Goal: Information Seeking & Learning: Learn about a topic

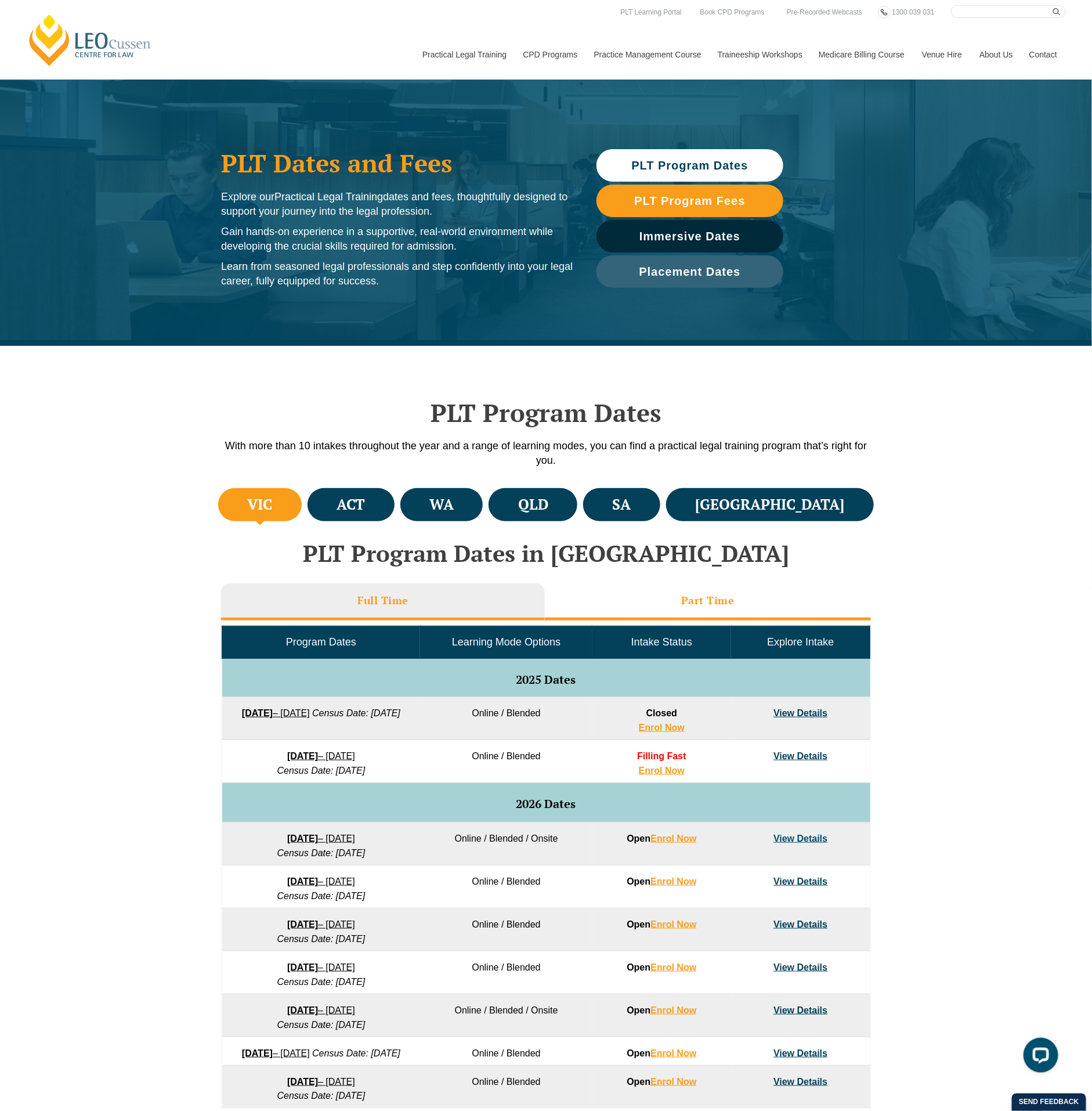
click at [656, 608] on li "Part Time" at bounding box center [707, 602] width 326 height 37
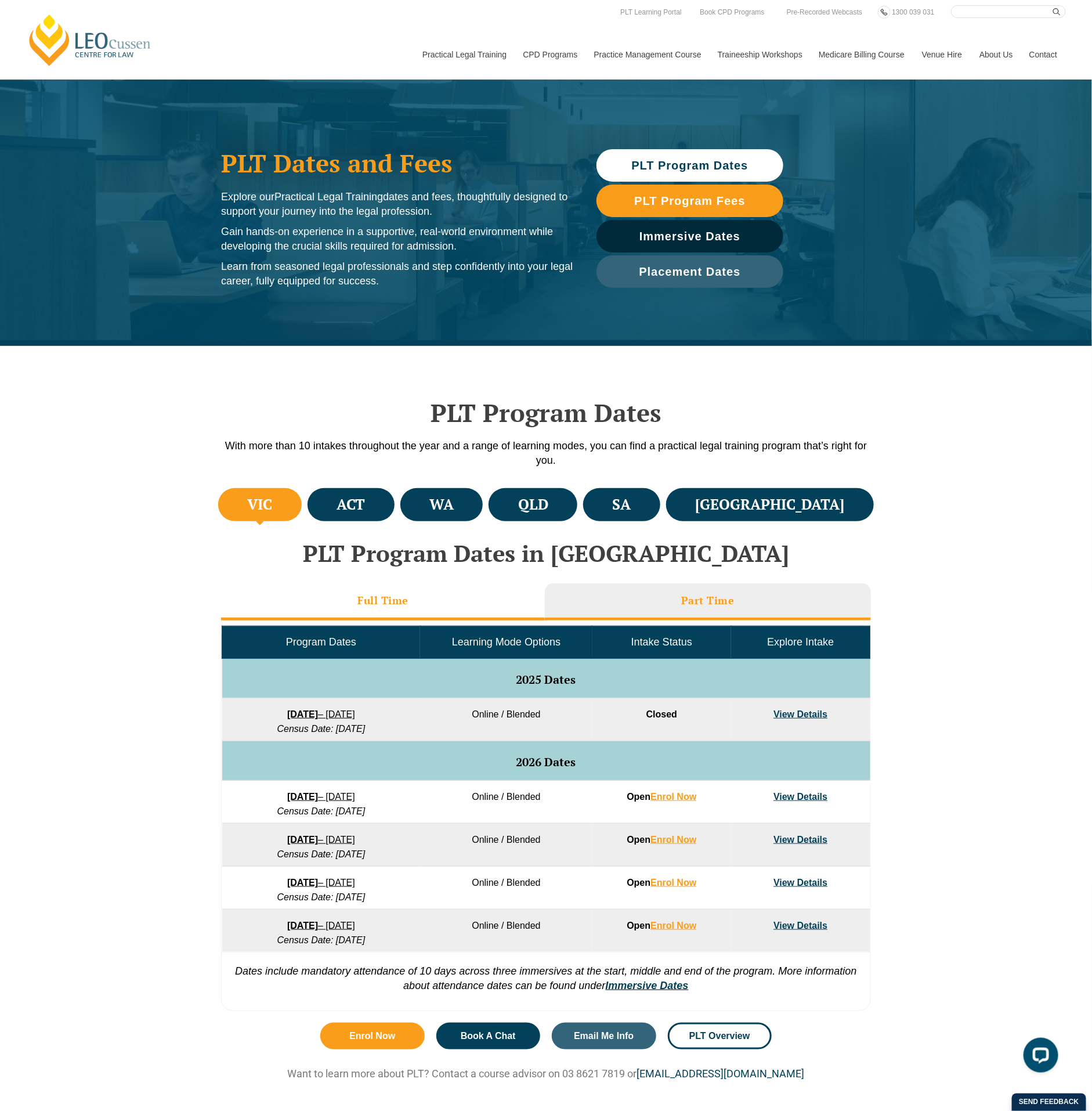
click at [380, 604] on h3 "Full Time" at bounding box center [383, 600] width 51 height 13
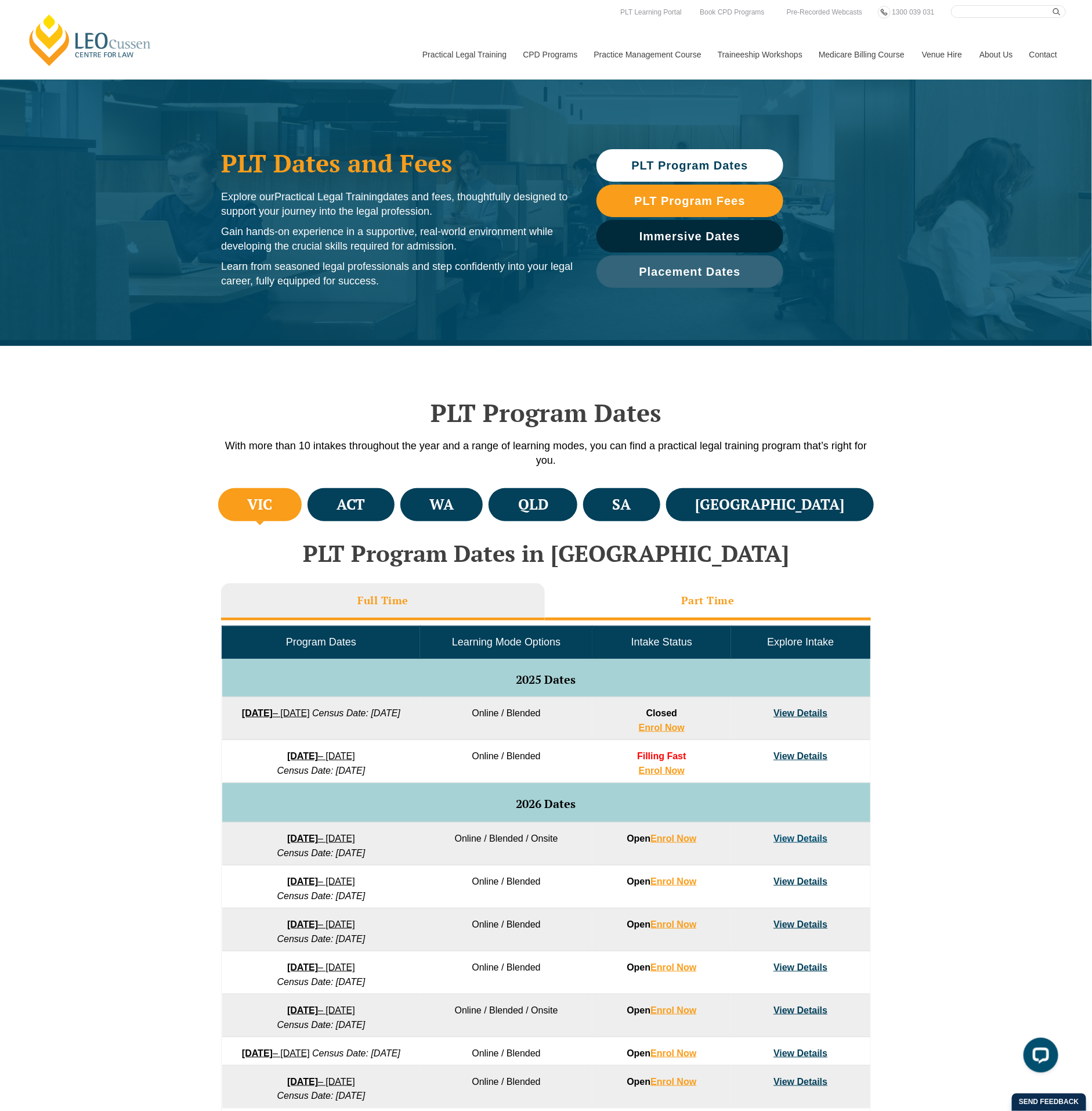
click at [780, 585] on li "Part Time" at bounding box center [707, 602] width 326 height 37
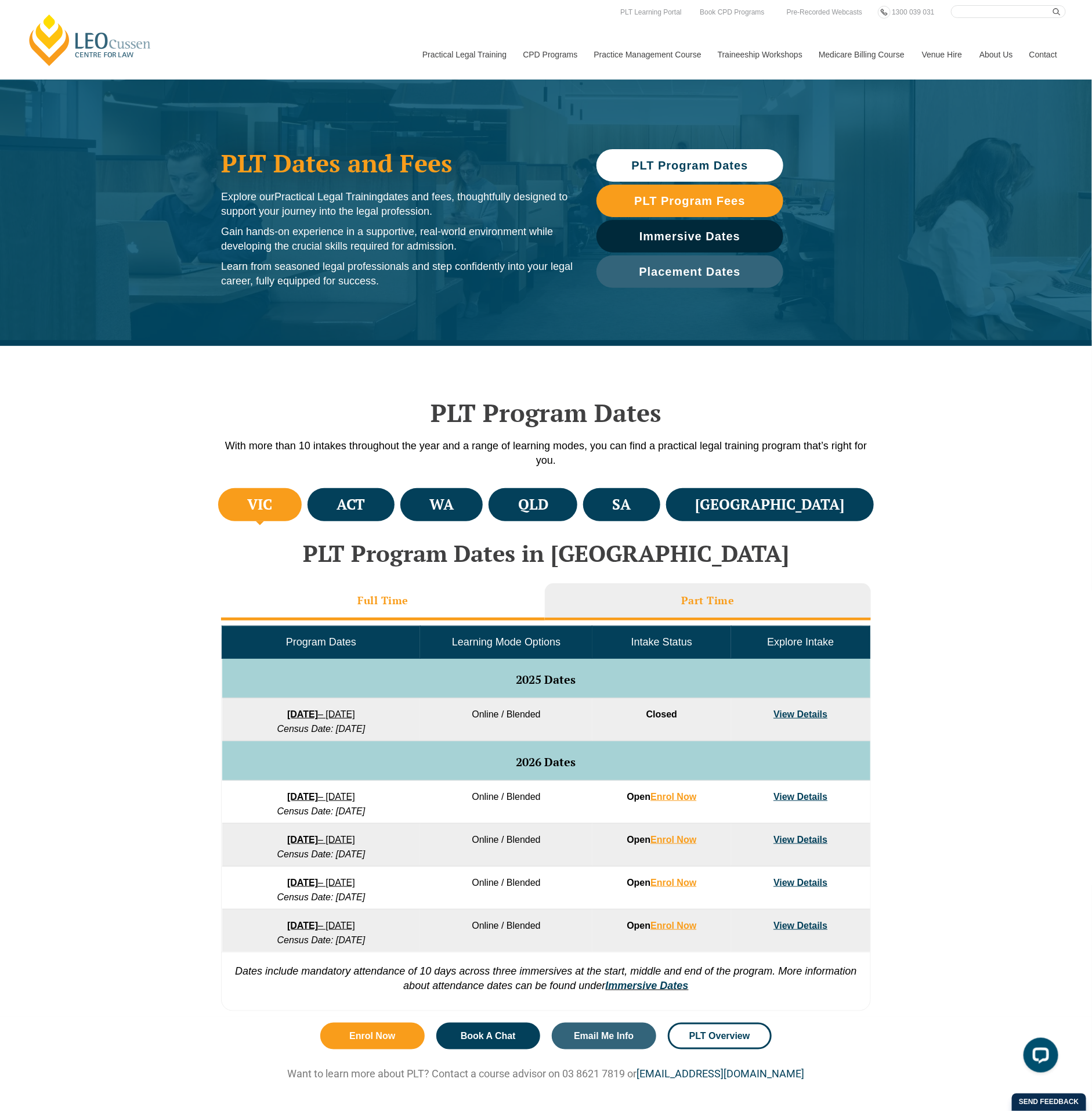
click at [458, 600] on li "Full Time" at bounding box center [383, 602] width 324 height 37
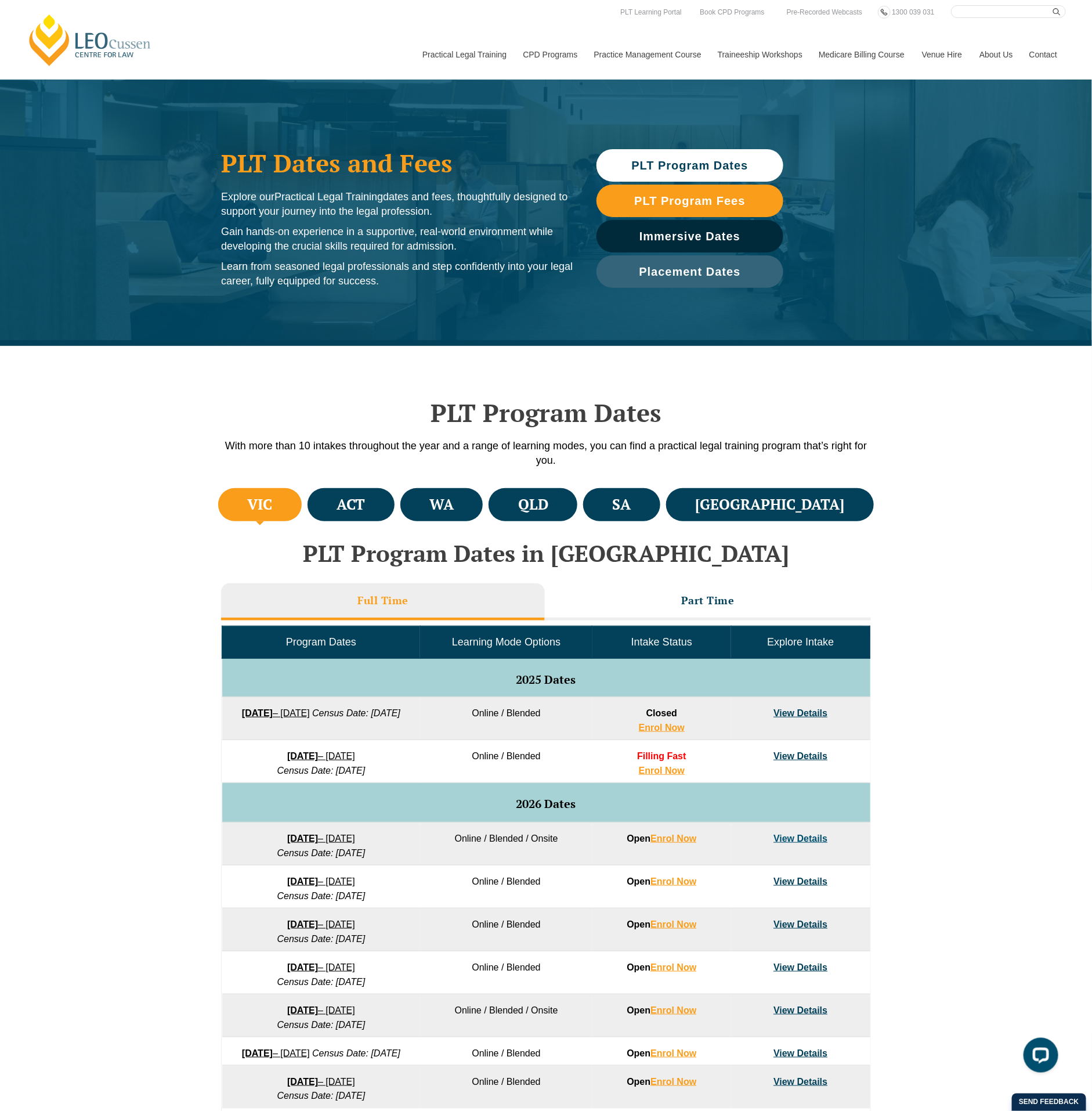
click at [749, 559] on h2 "PLT Program Dates in [GEOGRAPHIC_DATA]" at bounding box center [546, 552] width 661 height 25
click at [747, 592] on li "Part Time" at bounding box center [707, 602] width 326 height 37
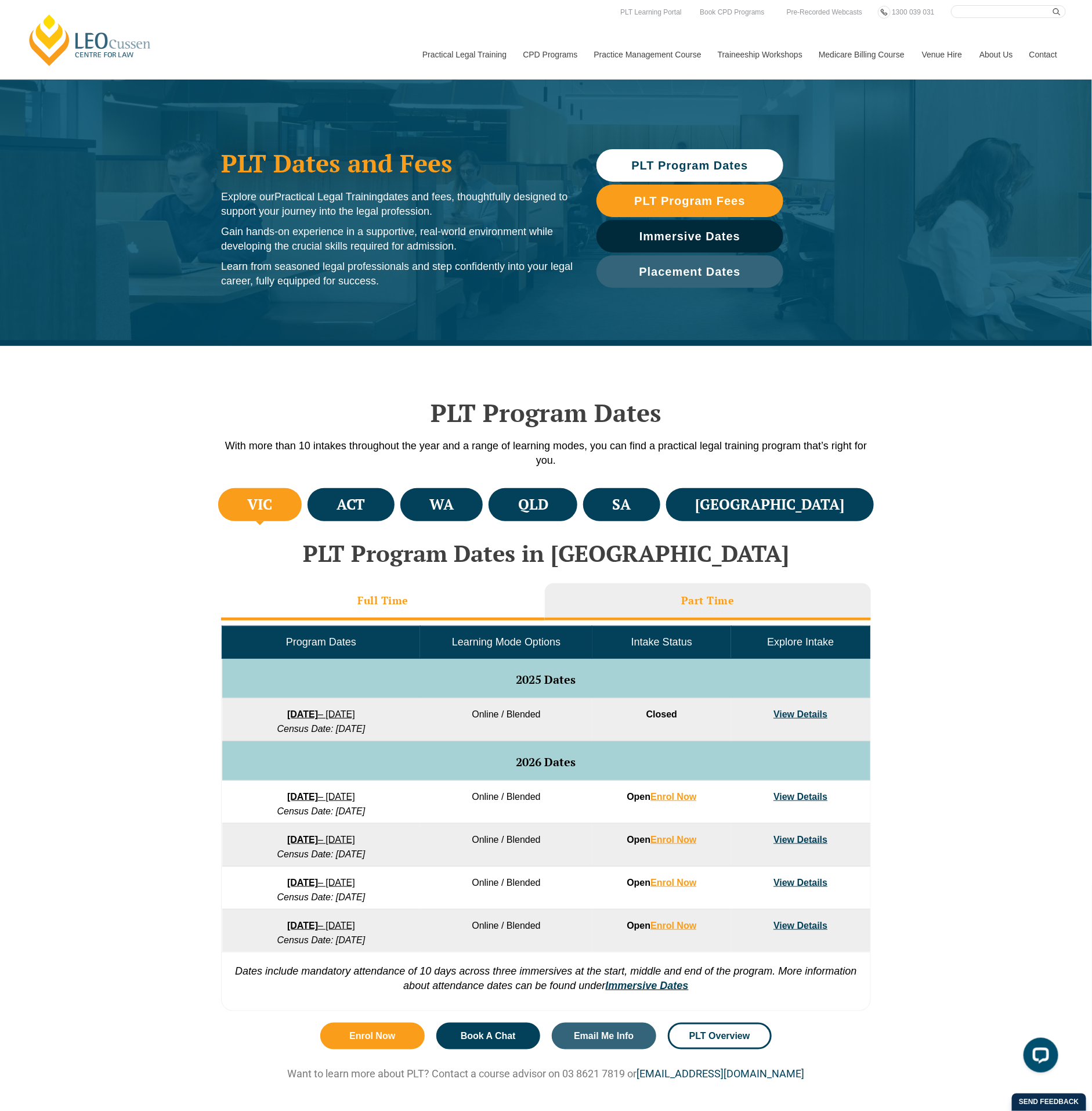
click at [464, 601] on li "Full Time" at bounding box center [383, 602] width 324 height 37
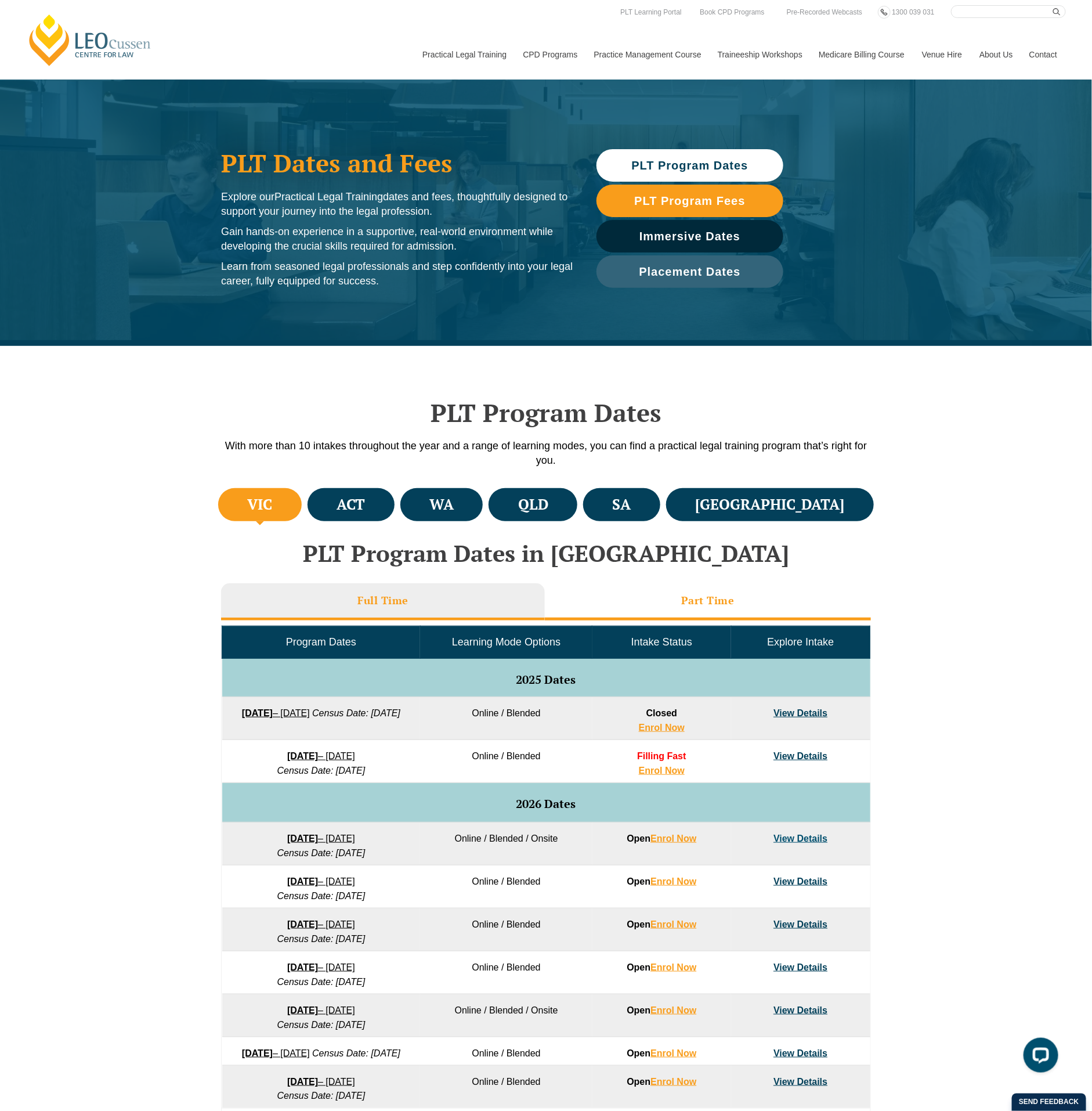
click at [645, 591] on li "Part Time" at bounding box center [707, 602] width 326 height 37
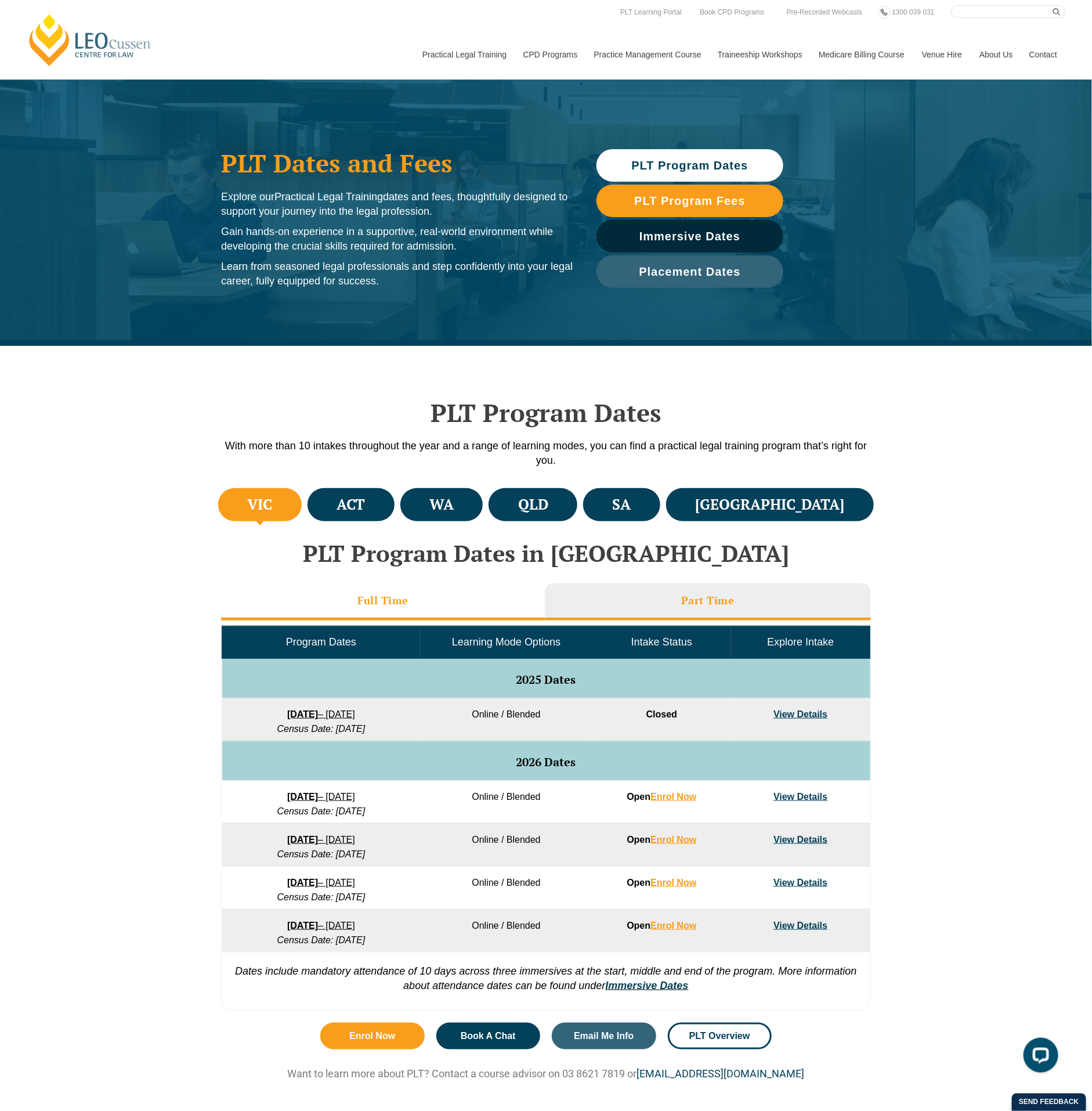
click at [440, 599] on li "Full Time" at bounding box center [383, 602] width 324 height 37
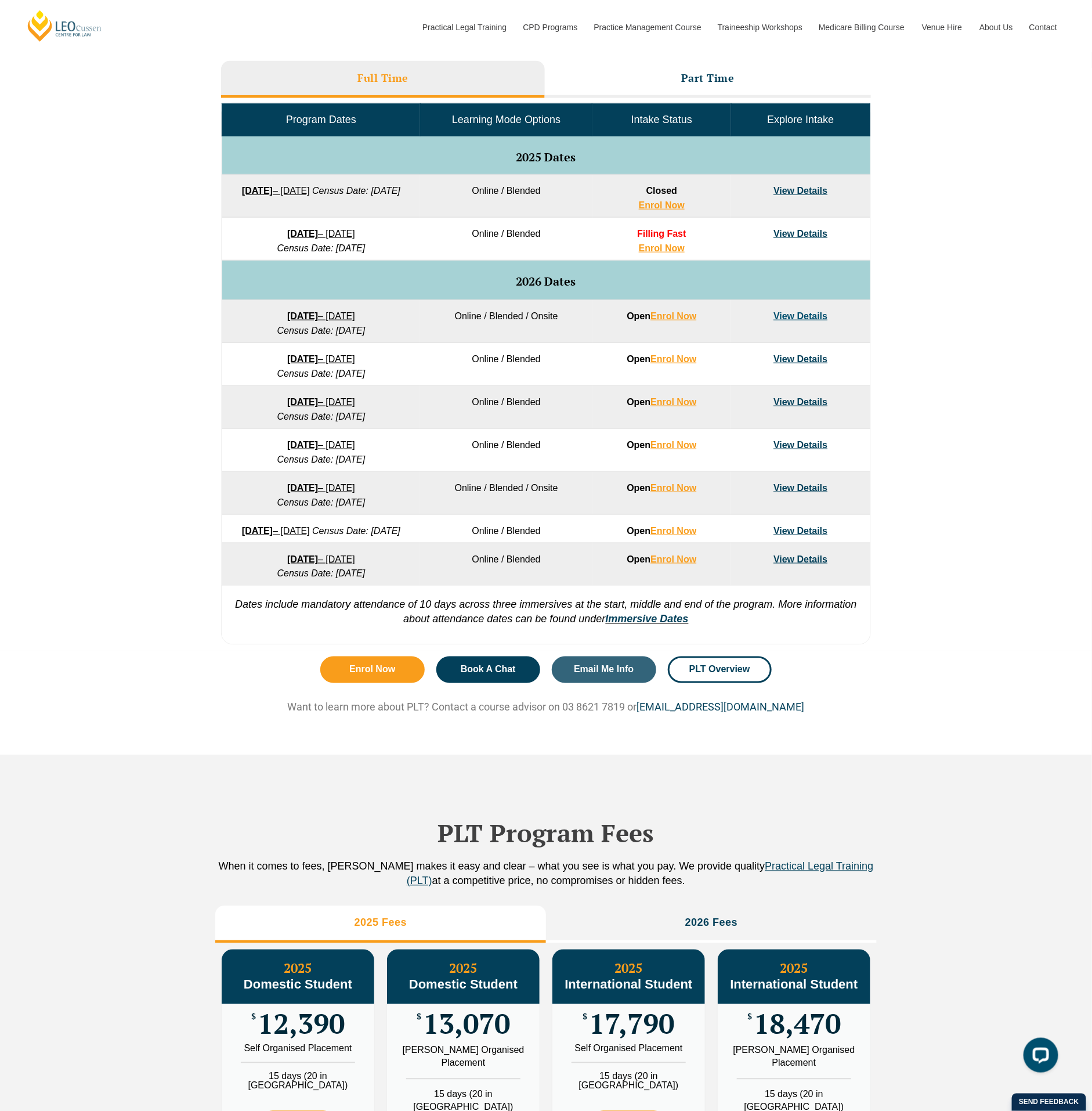
scroll to position [406, 0]
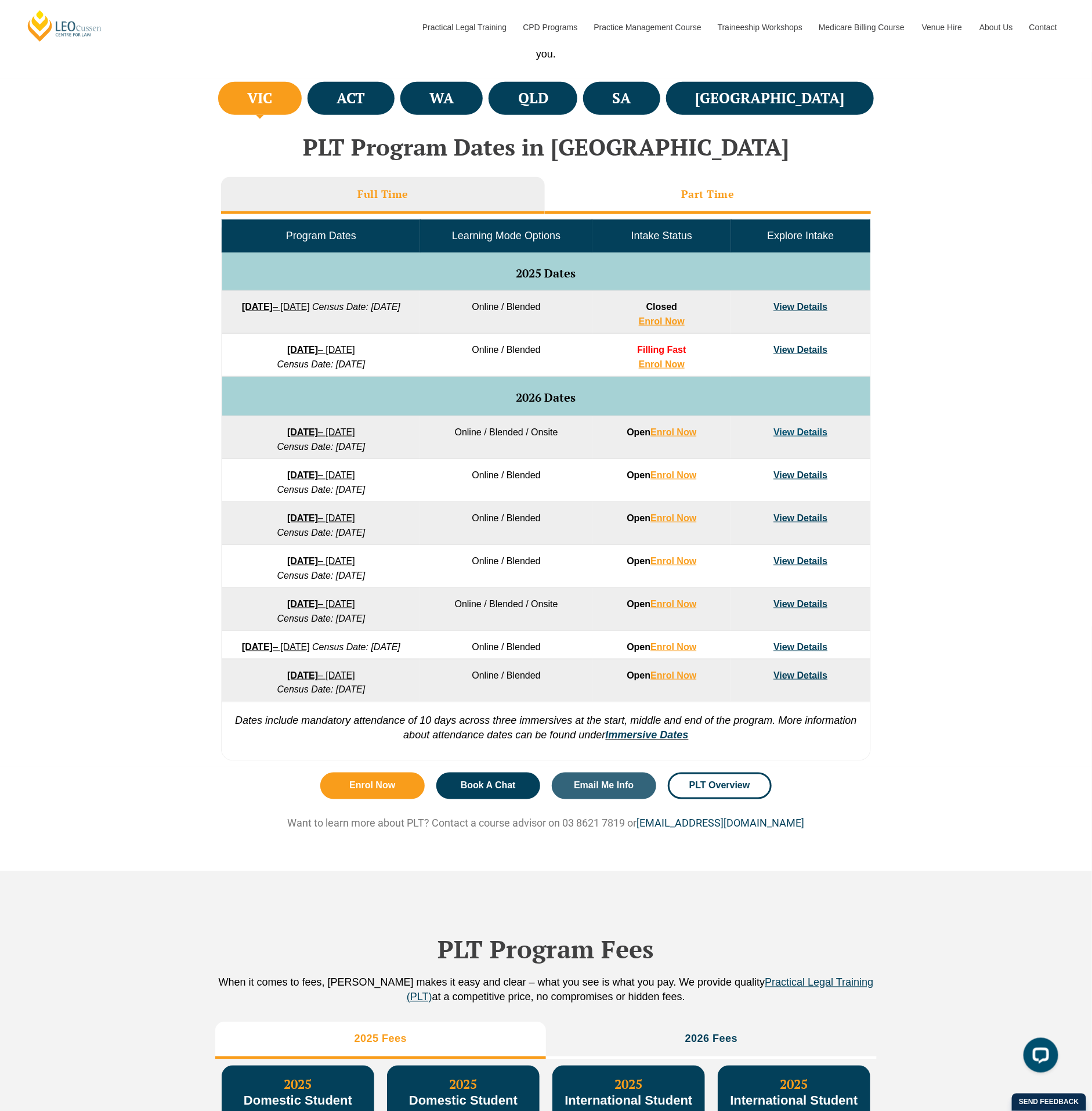
click at [634, 198] on li "Part Time" at bounding box center [707, 196] width 326 height 37
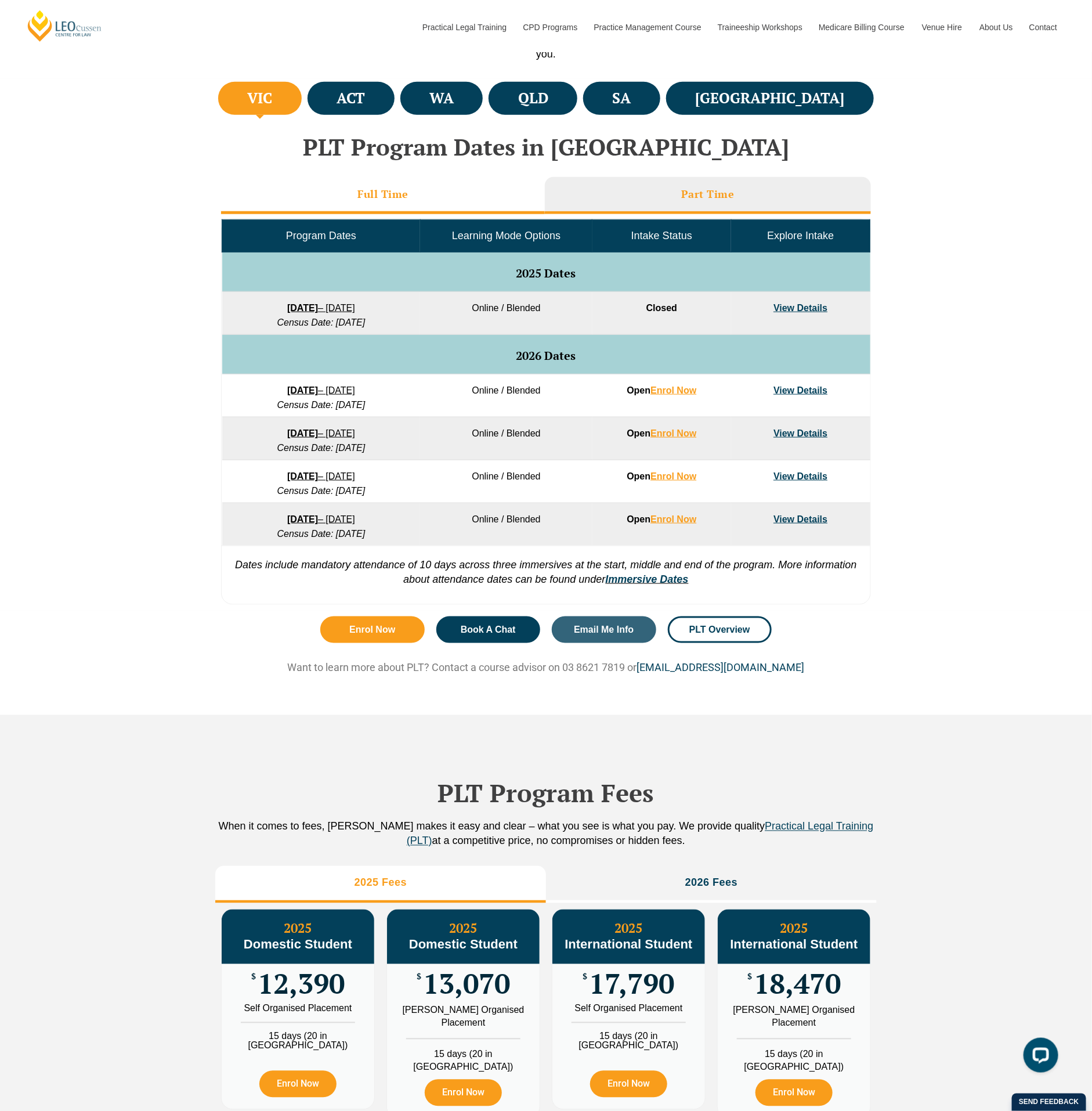
click at [390, 191] on h3 "Full Time" at bounding box center [383, 194] width 51 height 13
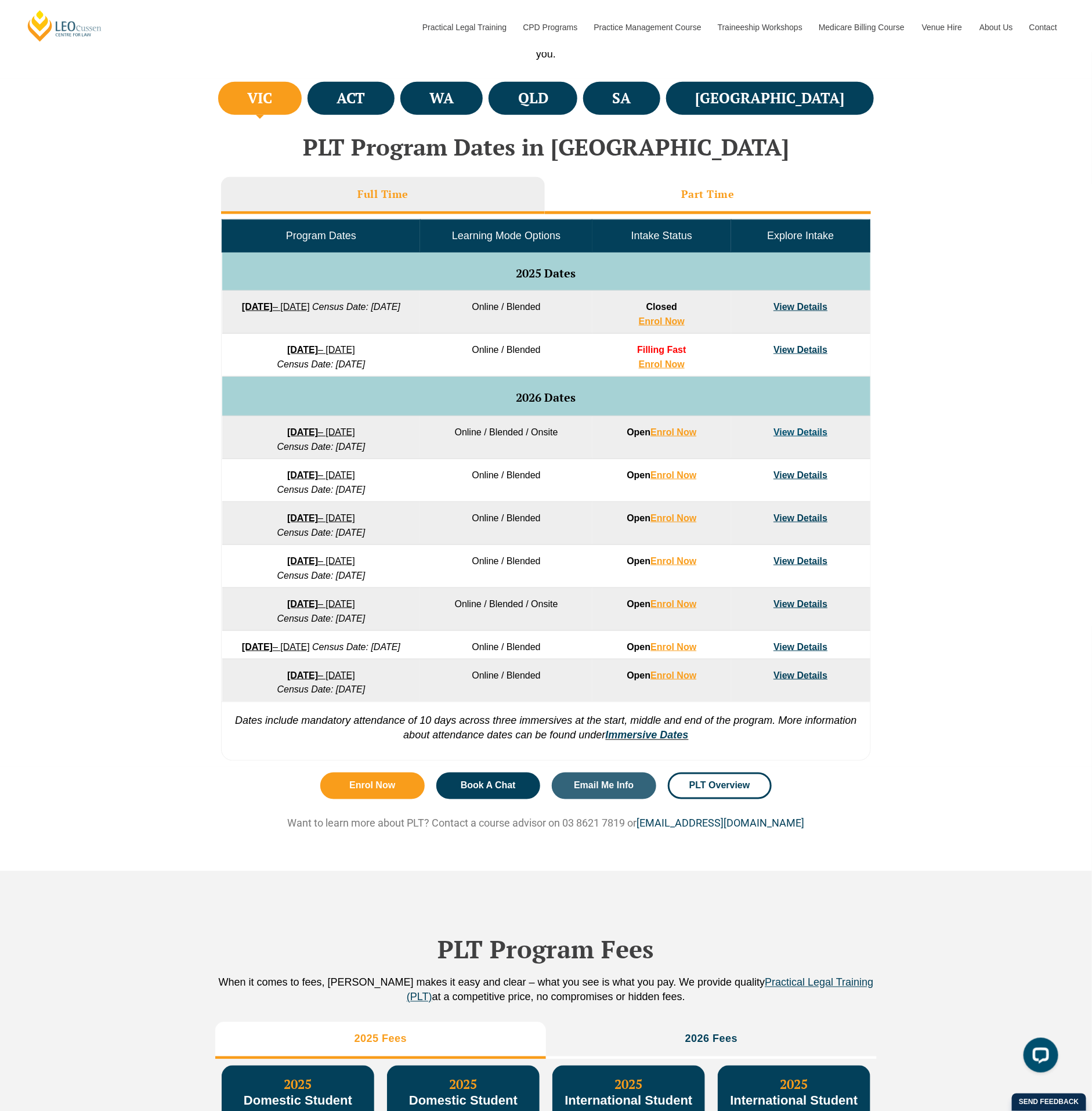
click at [783, 195] on li "Part Time" at bounding box center [707, 196] width 326 height 37
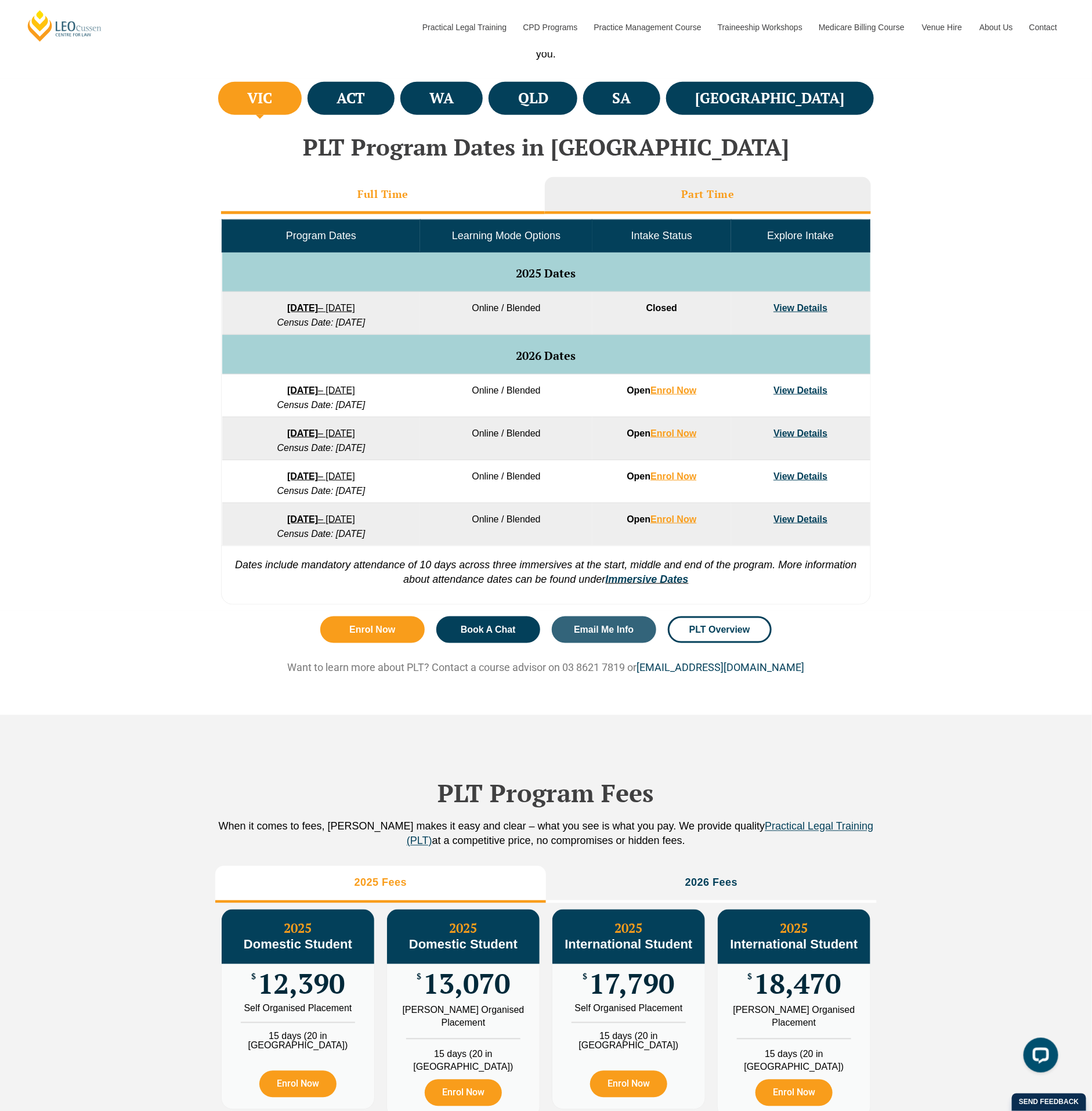
click at [468, 205] on li "Full Time" at bounding box center [383, 196] width 324 height 37
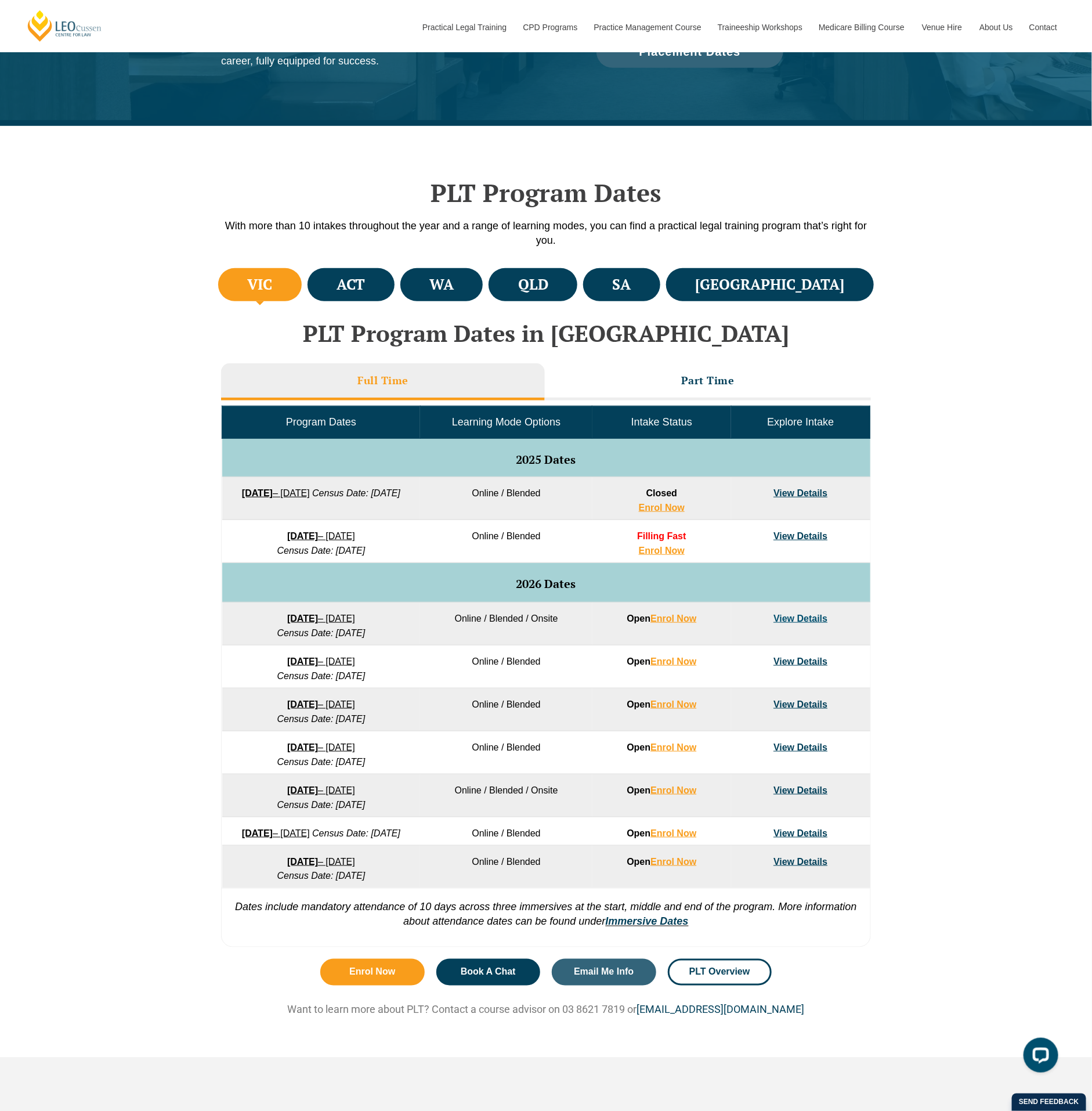
scroll to position [202, 0]
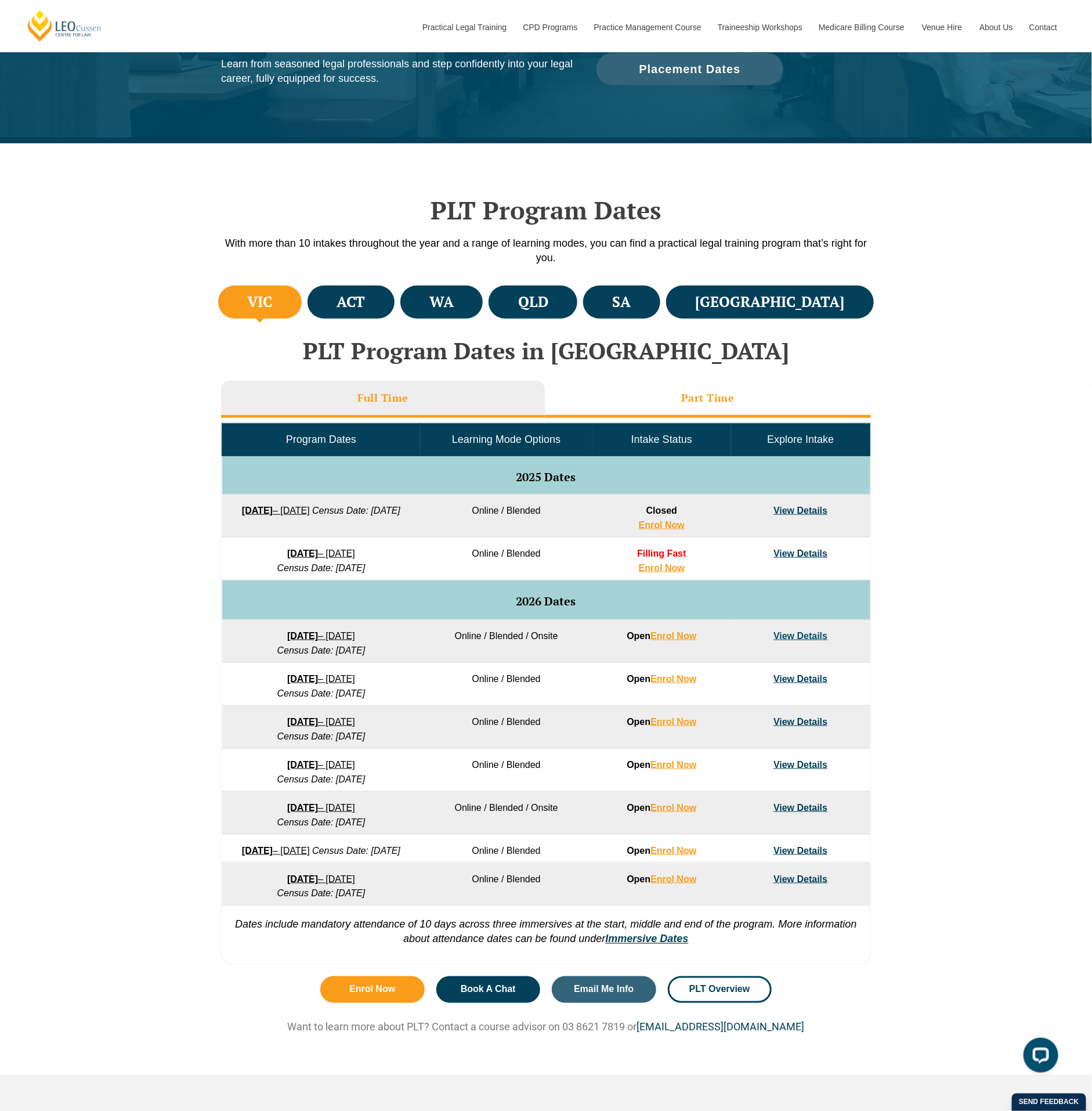
click at [656, 406] on li "Part Time" at bounding box center [707, 399] width 326 height 37
